Goal: Check status: Check status

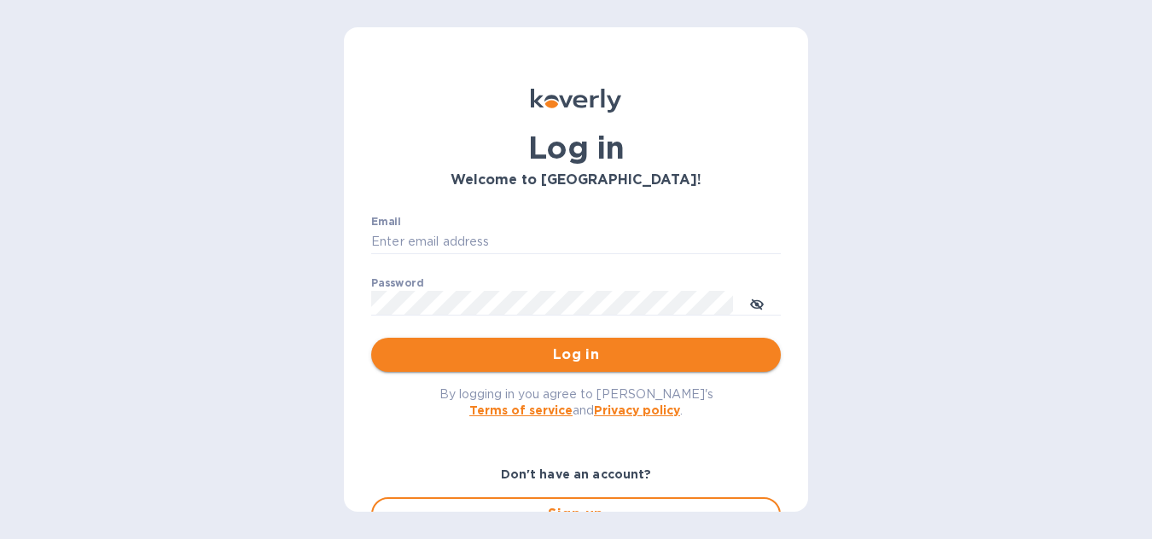
type input "[EMAIL_ADDRESS][DOMAIN_NAME]"
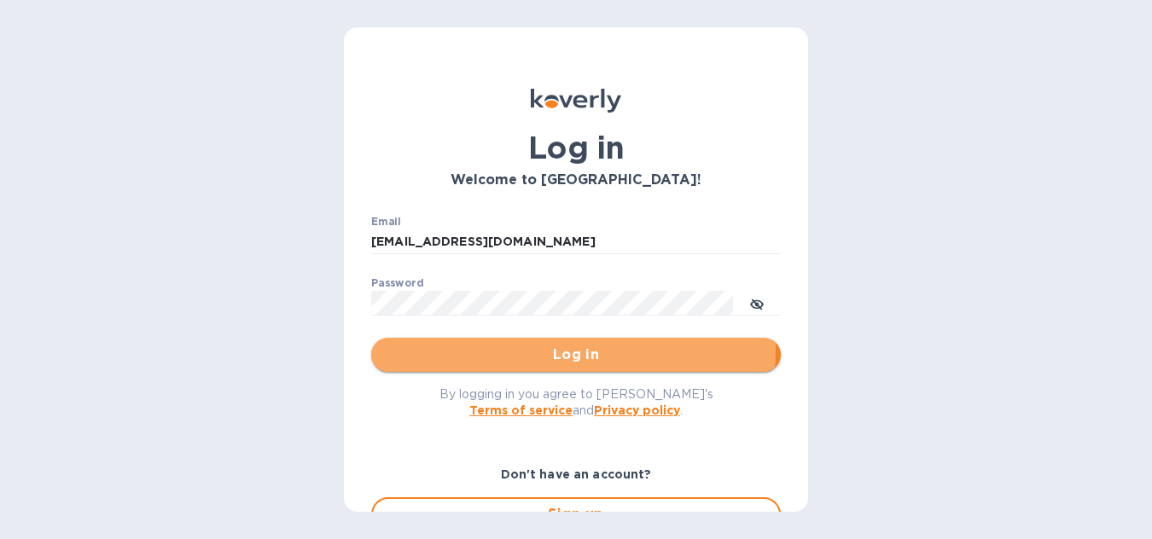
click at [517, 350] on span "Log in" at bounding box center [576, 355] width 382 height 20
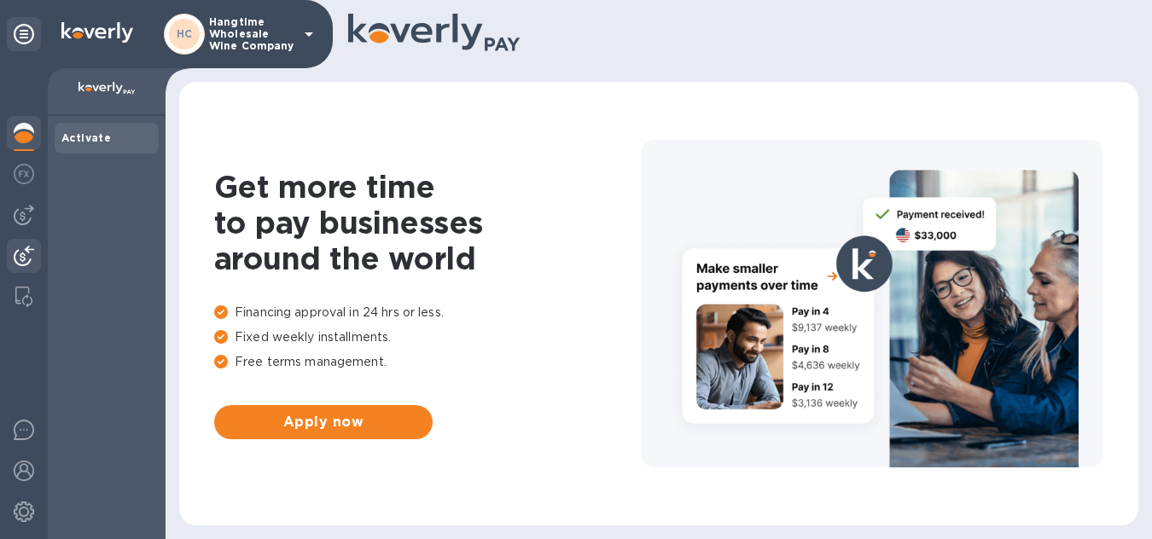
click at [9, 252] on div at bounding box center [24, 258] width 34 height 38
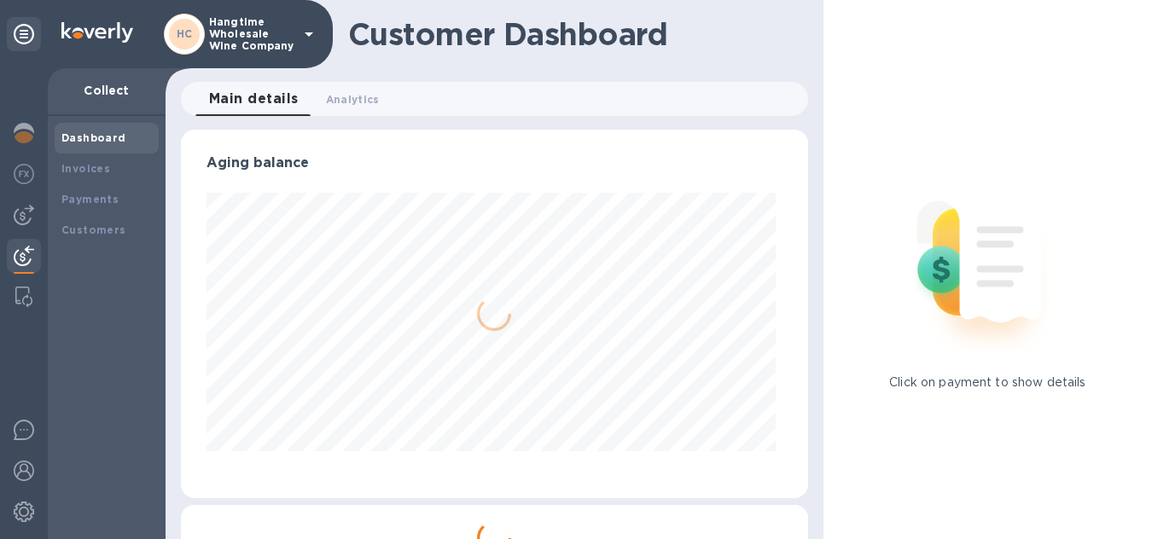
scroll to position [369, 620]
click at [68, 203] on b "Payments" at bounding box center [89, 199] width 57 height 13
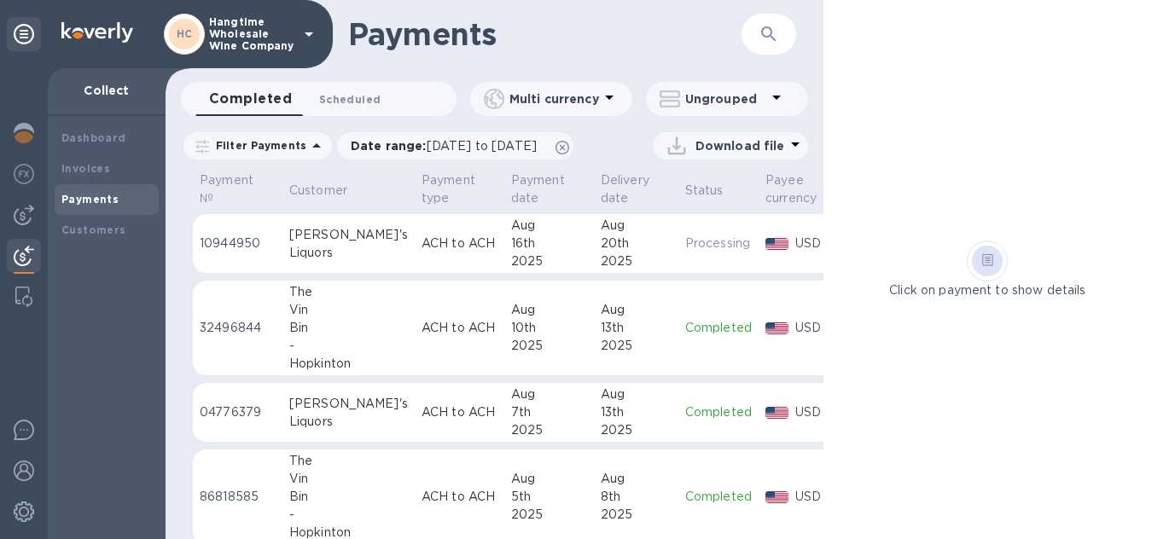
click at [340, 97] on span "Scheduled 0" at bounding box center [349, 99] width 61 height 18
